Goal: Task Accomplishment & Management: Manage account settings

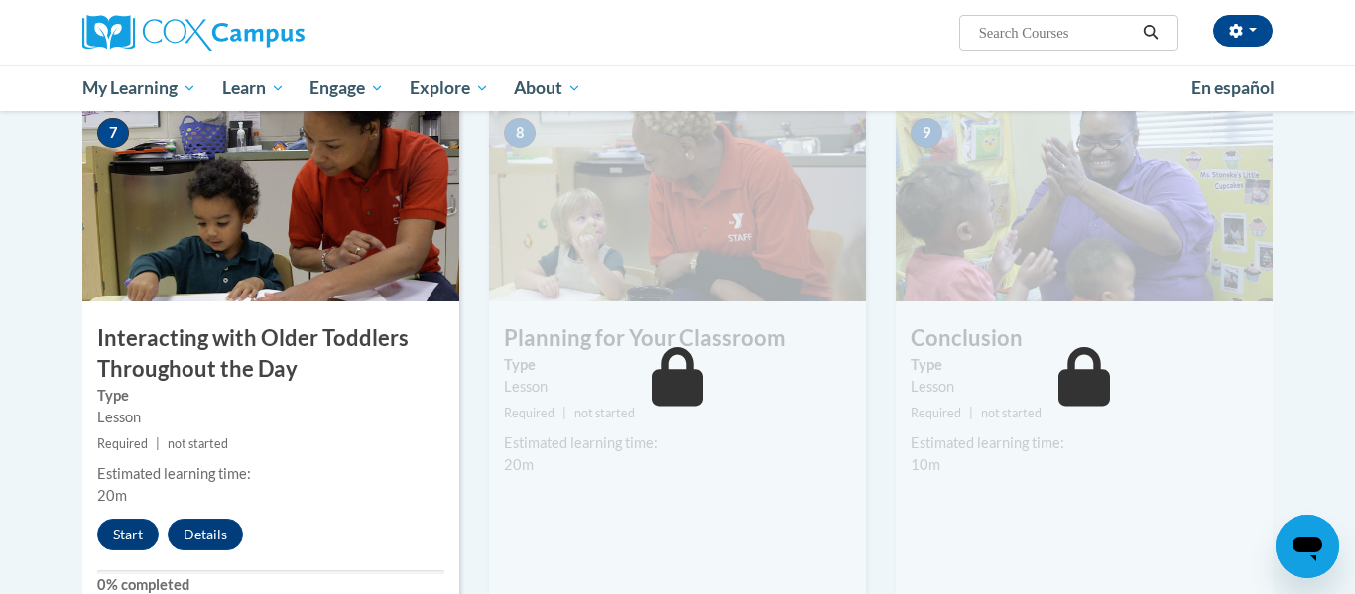
scroll to position [1515, 0]
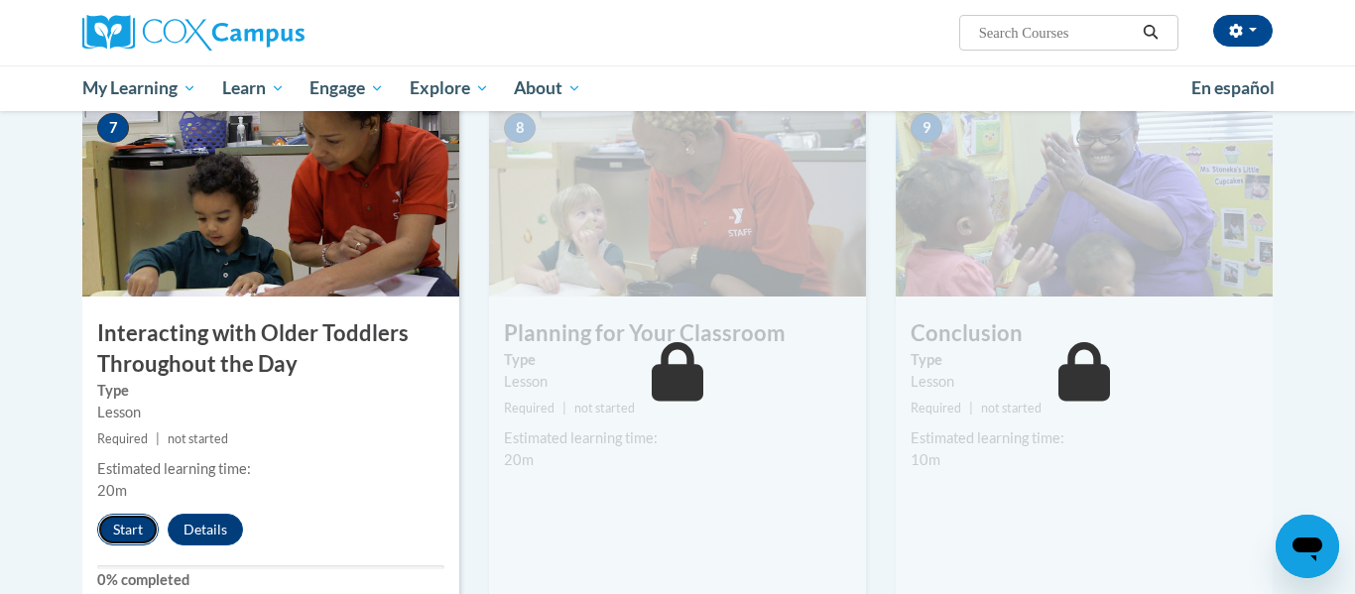
click at [120, 514] on button "Start" at bounding box center [128, 530] width 62 height 32
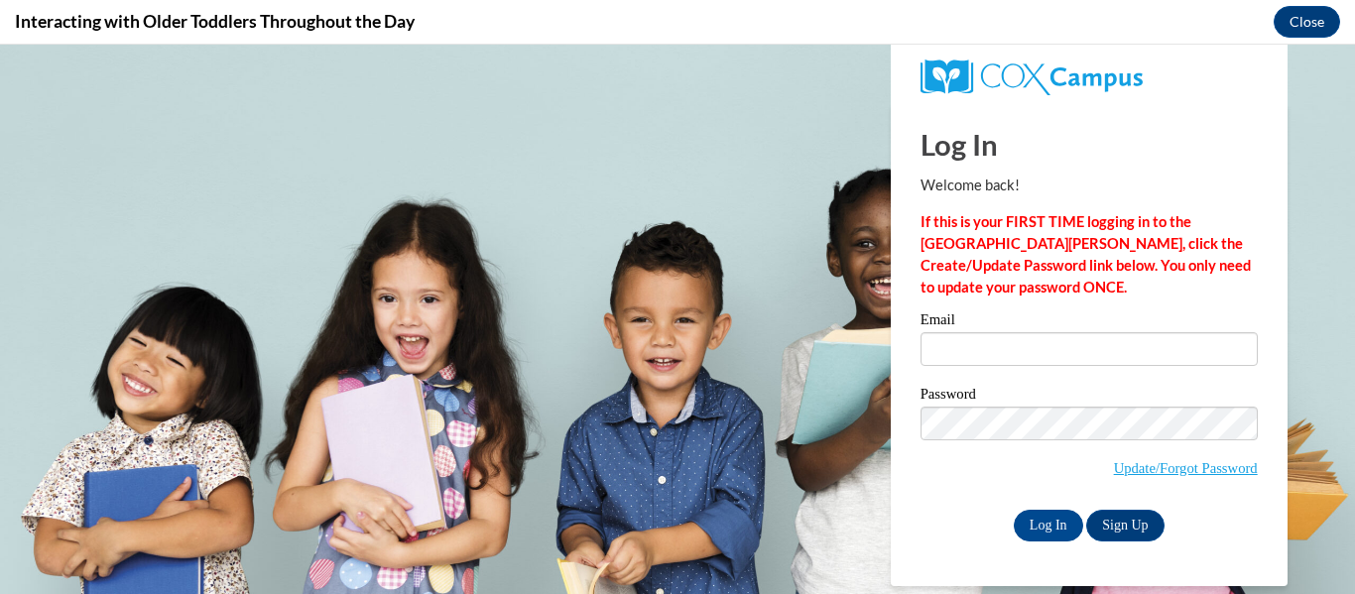
scroll to position [0, 0]
click at [977, 342] on input "Email" at bounding box center [1089, 349] width 337 height 34
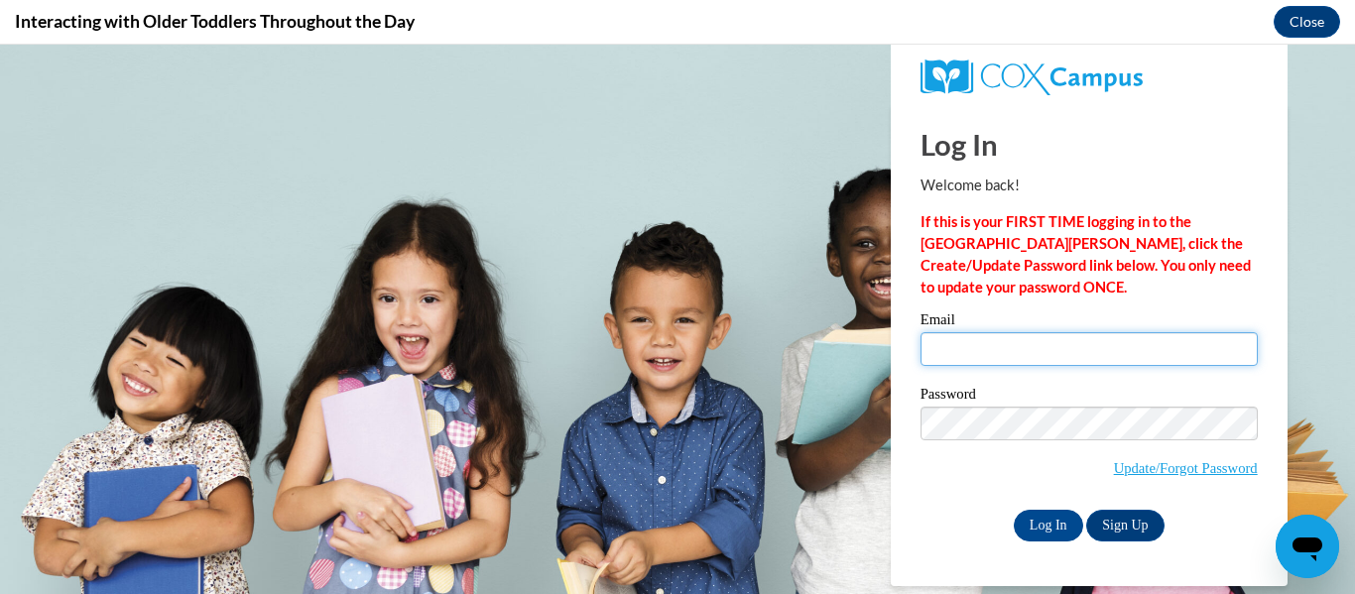
type input "[EMAIL_ADDRESS][DOMAIN_NAME]"
click at [1118, 392] on label "Password" at bounding box center [1089, 397] width 337 height 20
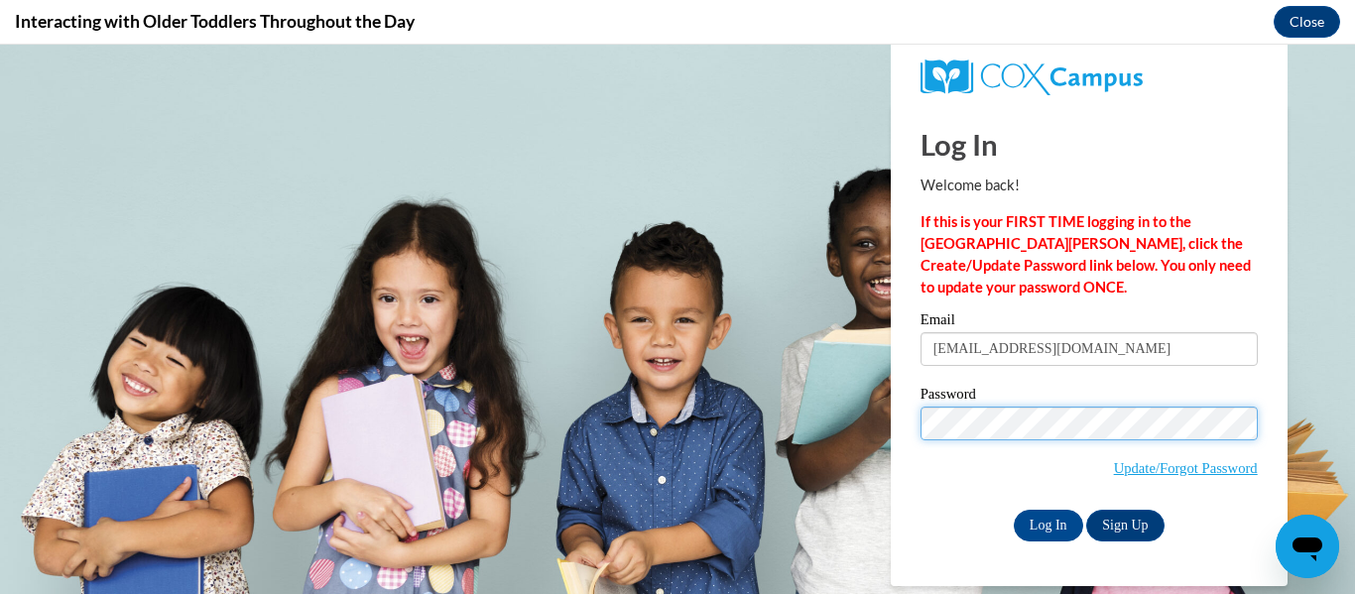
click at [1014, 510] on input "Log In" at bounding box center [1048, 526] width 69 height 32
